Goal: Transaction & Acquisition: Purchase product/service

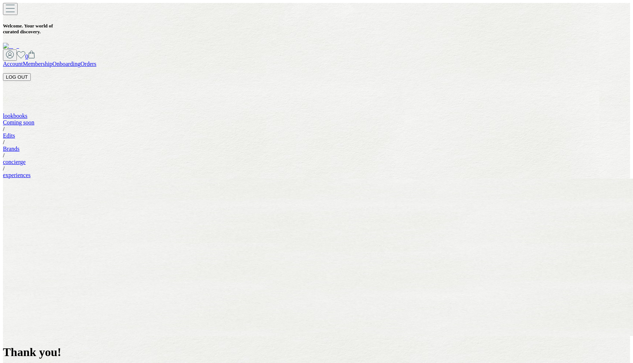
click at [97, 61] on link "Orders" at bounding box center [89, 64] width 16 height 6
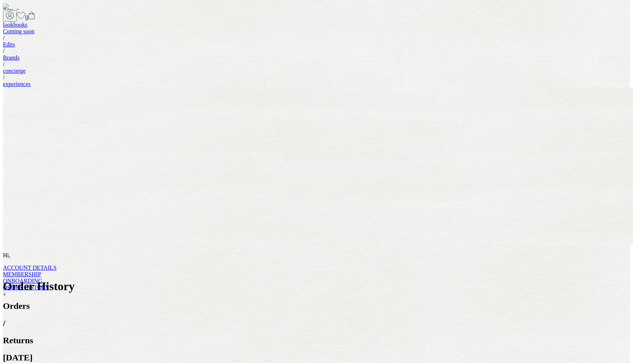
scroll to position [3, 0]
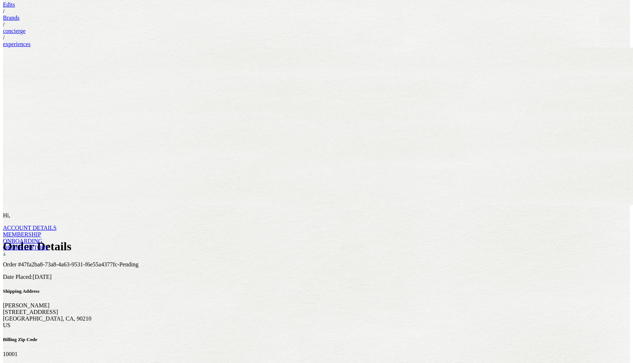
scroll to position [41, 0]
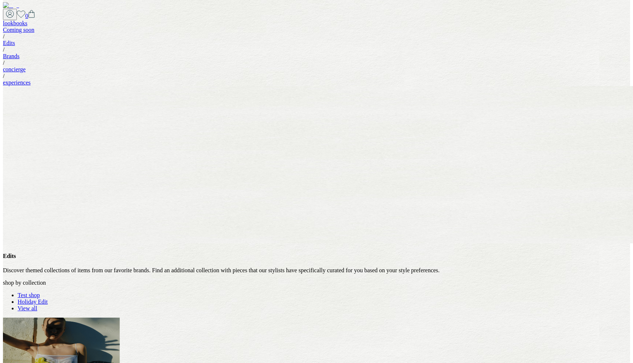
click at [40, 292] on link "Test shop" at bounding box center [29, 295] width 22 height 6
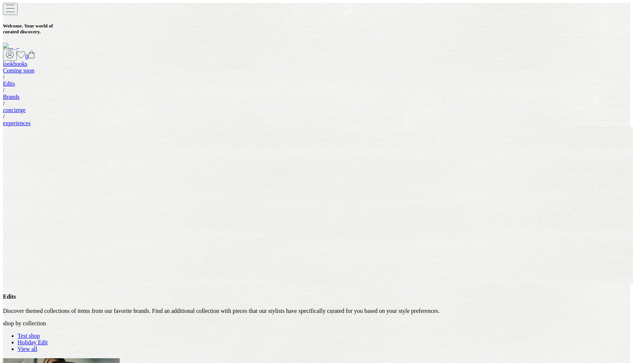
click at [48, 340] on link "Holiday Edit" at bounding box center [33, 343] width 30 height 6
click at [40, 333] on link "Test shop" at bounding box center [29, 336] width 22 height 6
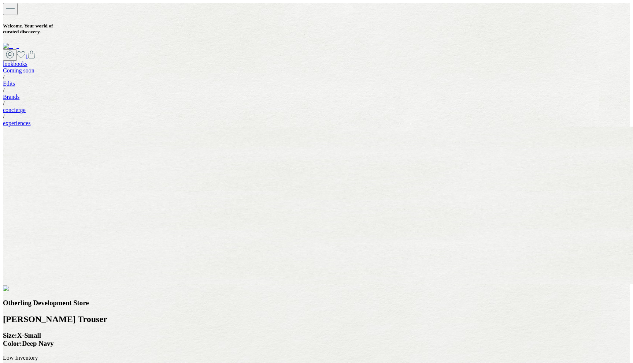
click at [35, 51] on icon at bounding box center [31, 55] width 7 height 8
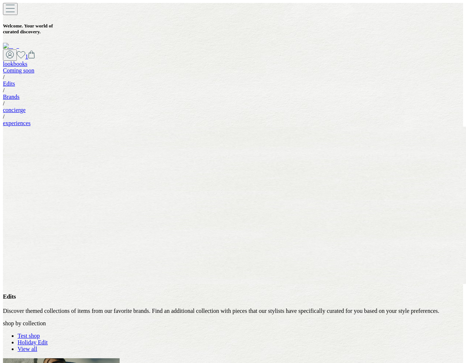
click at [40, 333] on link "Test shop" at bounding box center [29, 336] width 22 height 6
click at [48, 340] on link "Holiday Edit" at bounding box center [33, 343] width 30 height 6
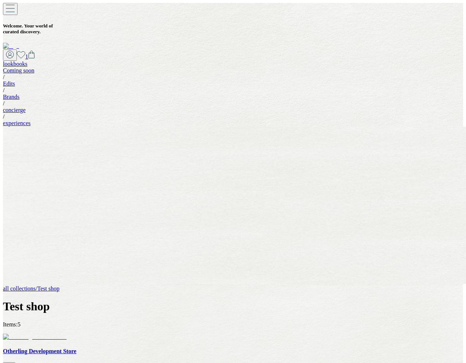
click at [56, 334] on img at bounding box center [35, 337] width 64 height 7
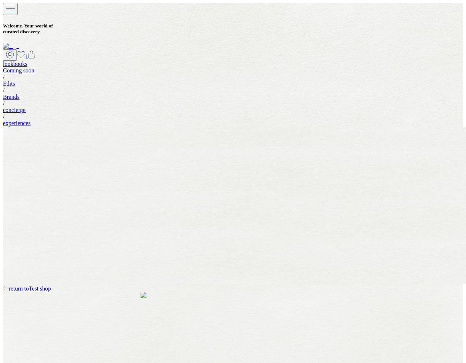
drag, startPoint x: 288, startPoint y: 181, endPoint x: 288, endPoint y: 185, distance: 4.0
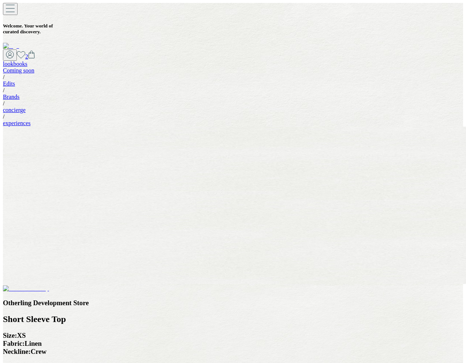
click at [35, 51] on icon at bounding box center [31, 55] width 7 height 8
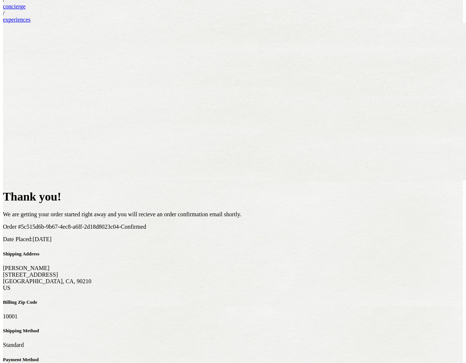
scroll to position [92, 0]
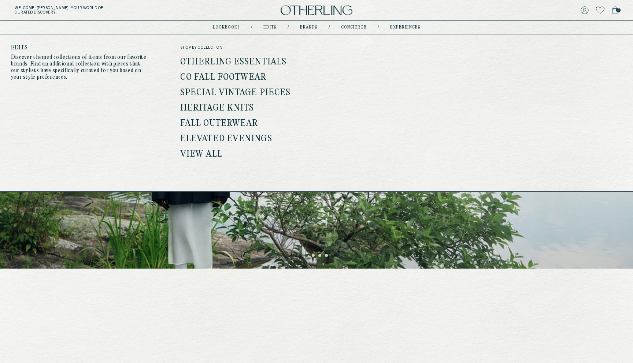
click at [240, 62] on link "Otherling Essentials" at bounding box center [233, 63] width 106 height 10
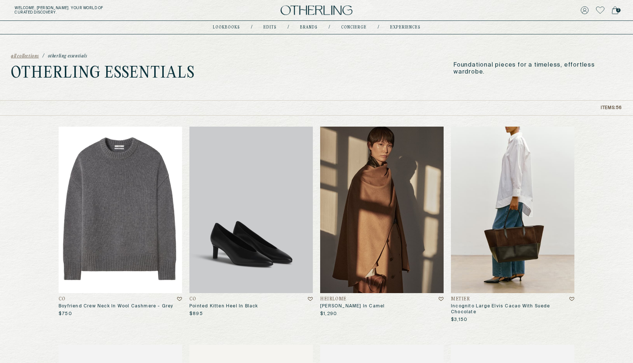
click at [118, 169] on img at bounding box center [120, 210] width 123 height 167
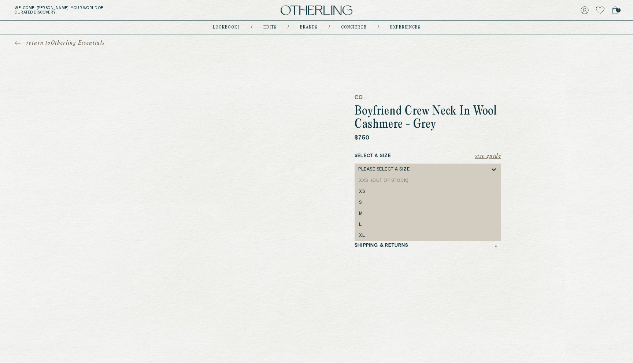
click at [394, 170] on div "Please select a Size" at bounding box center [383, 169] width 51 height 5
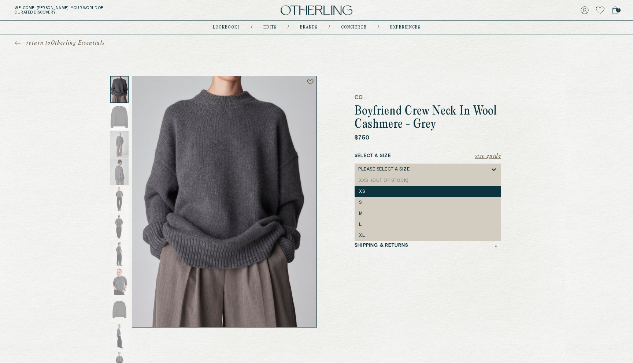
click at [374, 190] on div "XS" at bounding box center [428, 191] width 138 height 5
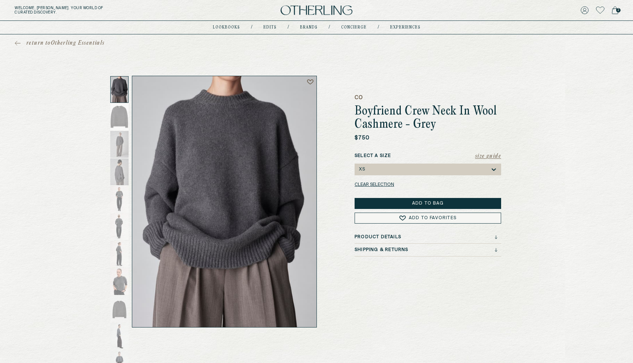
click at [397, 202] on button "Add to Bag" at bounding box center [428, 203] width 147 height 11
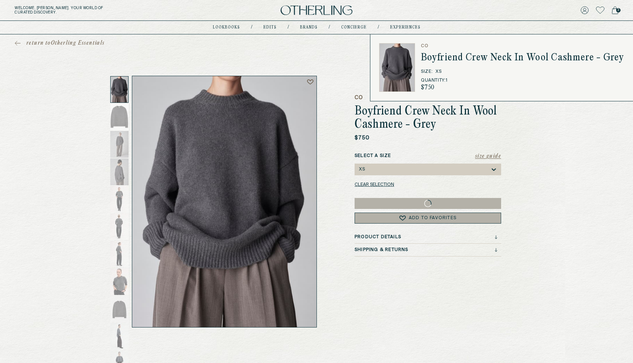
click at [615, 12] on icon at bounding box center [615, 10] width 7 height 8
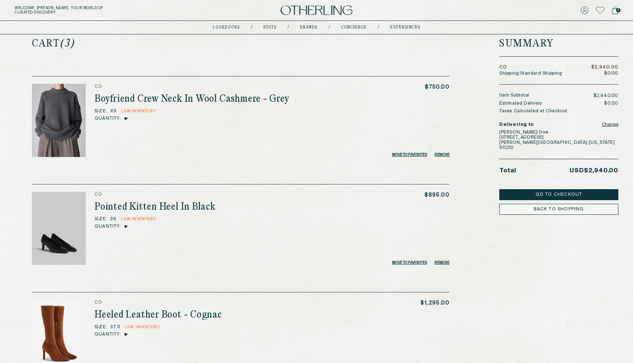
scroll to position [13, 0]
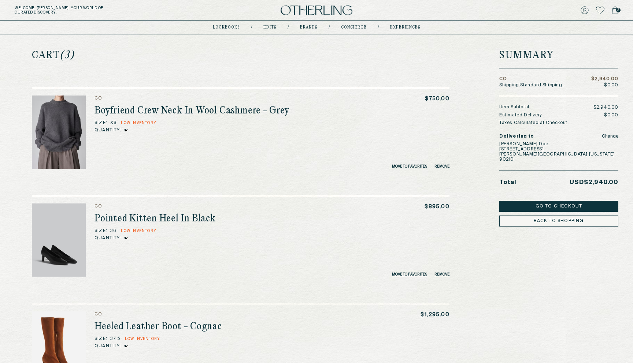
click at [574, 201] on button "Go to Checkout" at bounding box center [558, 206] width 119 height 11
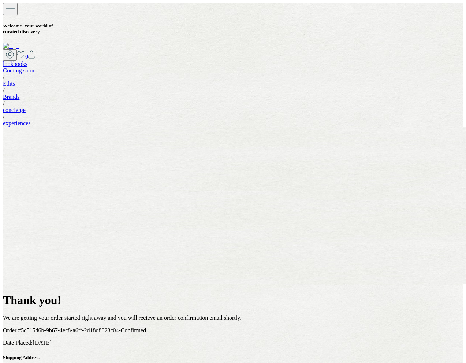
scroll to position [92, 0]
